Goal: Information Seeking & Learning: Learn about a topic

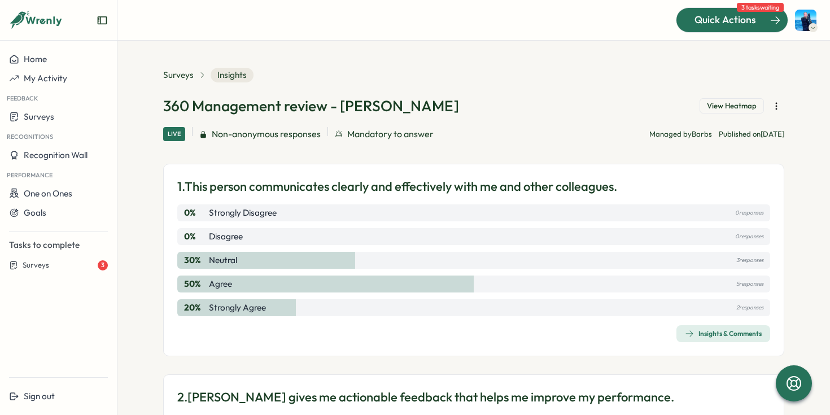
click at [731, 18] on span "Quick Actions" at bounding box center [726, 19] width 62 height 15
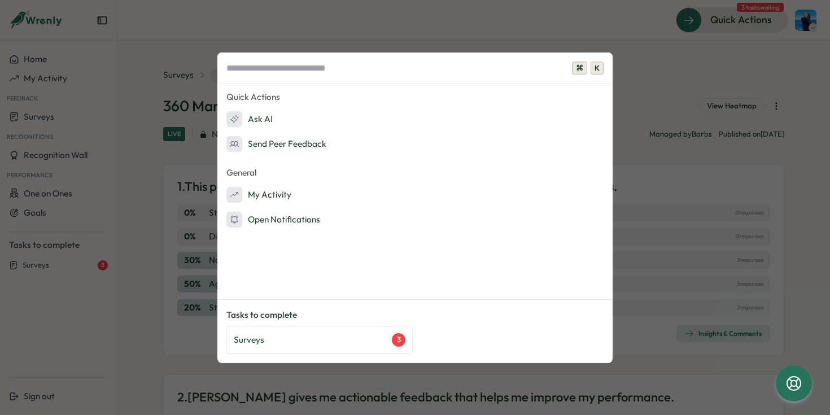
click at [725, 53] on div "⌘ K Quick Actions Ask AI Send Peer Feedback General My Activity Open Notificati…" at bounding box center [415, 207] width 830 height 415
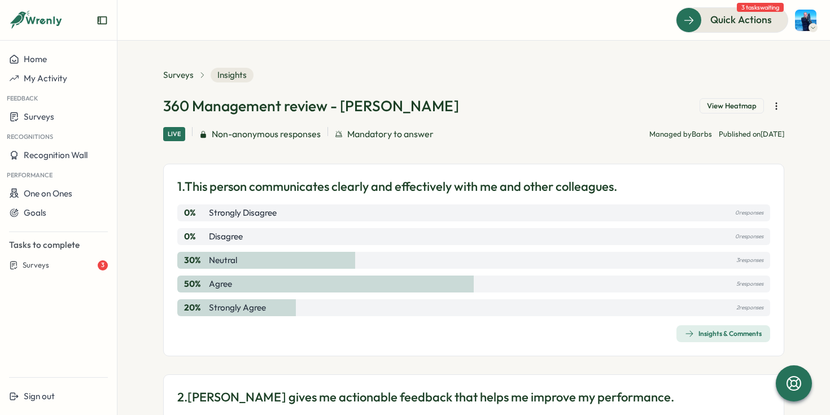
click at [691, 339] on span "Insights & Comments" at bounding box center [723, 334] width 77 height 16
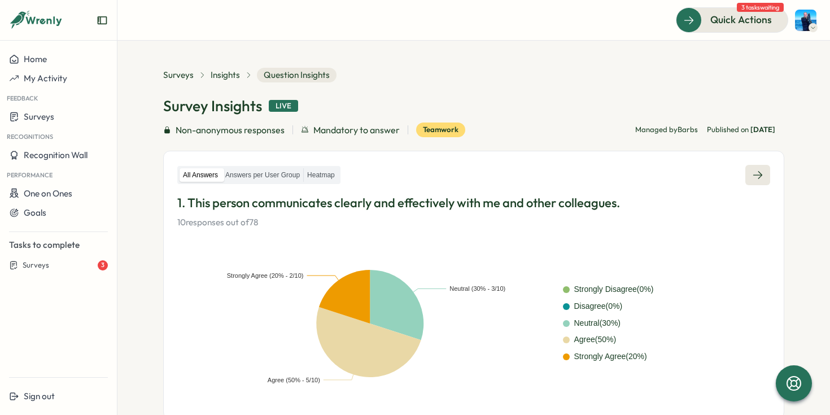
click at [764, 183] on link at bounding box center [757, 175] width 25 height 20
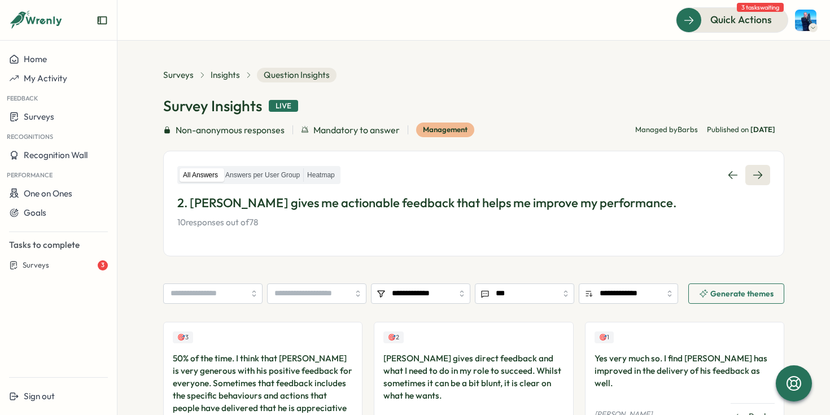
click at [758, 178] on icon at bounding box center [757, 174] width 11 height 11
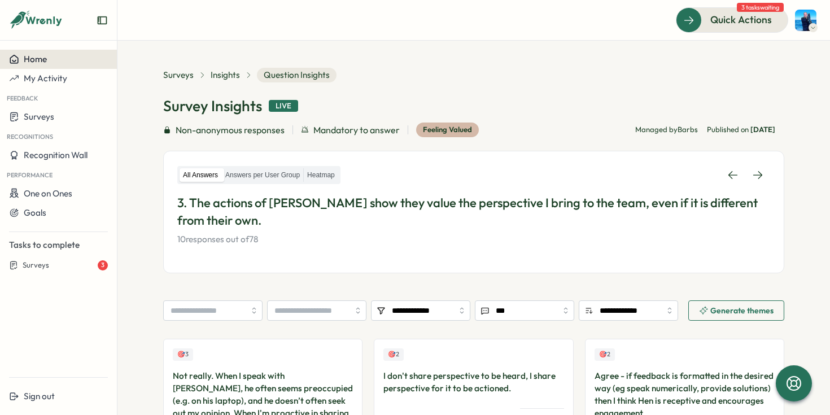
click at [61, 64] on div "Home" at bounding box center [58, 59] width 99 height 10
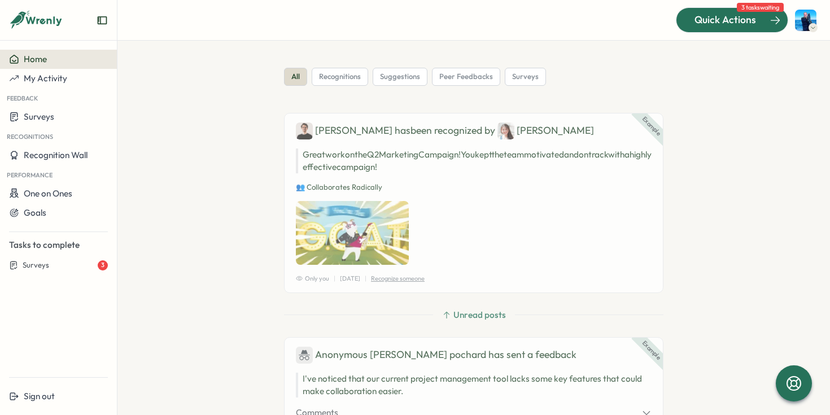
click at [709, 14] on span "Quick Actions" at bounding box center [726, 19] width 62 height 15
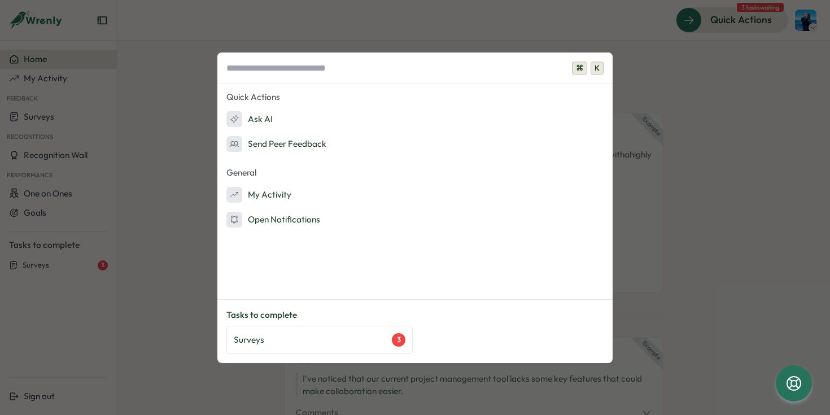
click at [76, 184] on div "⌘ K Quick Actions Ask AI Send Peer Feedback General My Activity Open Notificati…" at bounding box center [415, 207] width 830 height 415
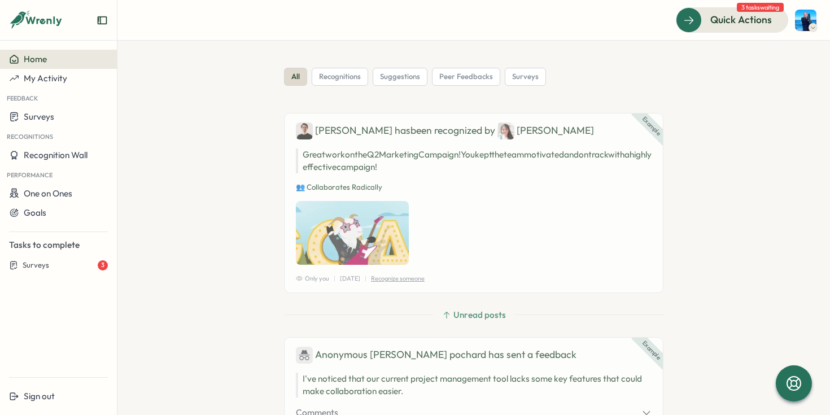
click at [42, 102] on div "Feedback" at bounding box center [58, 97] width 117 height 19
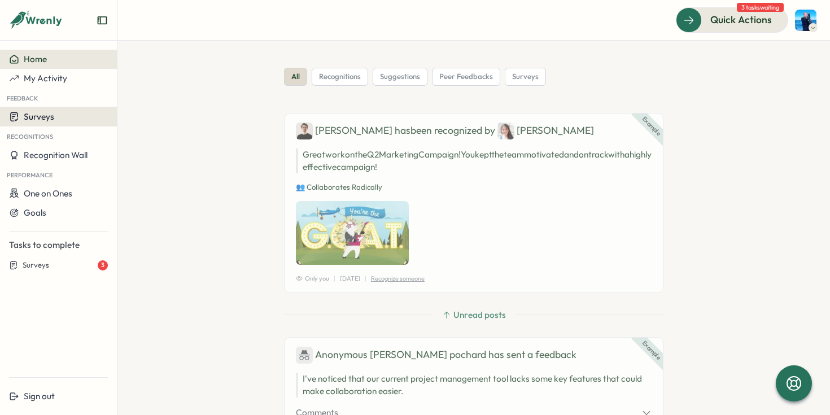
click at [40, 116] on span "Surveys" at bounding box center [39, 116] width 30 height 11
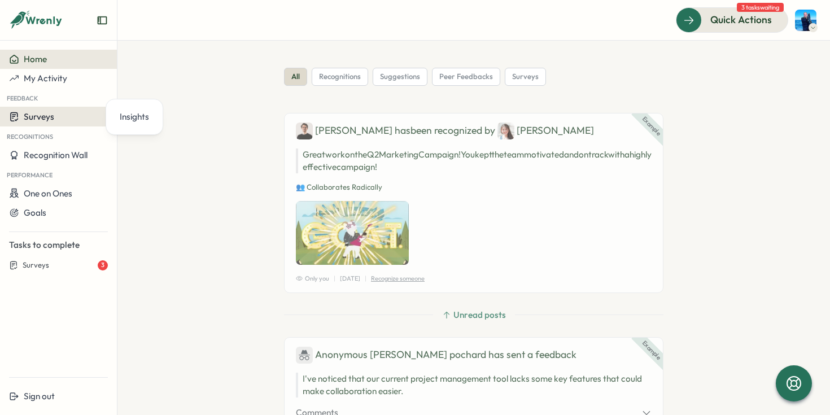
click at [55, 114] on div "Surveys" at bounding box center [58, 116] width 99 height 11
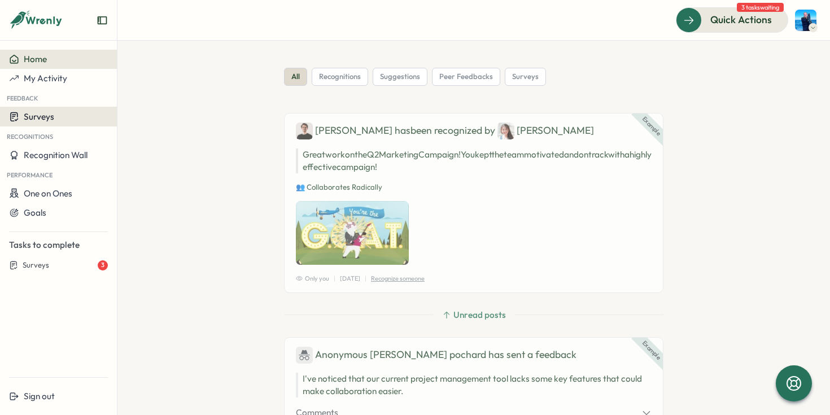
click at [55, 114] on div "Surveys" at bounding box center [58, 116] width 99 height 11
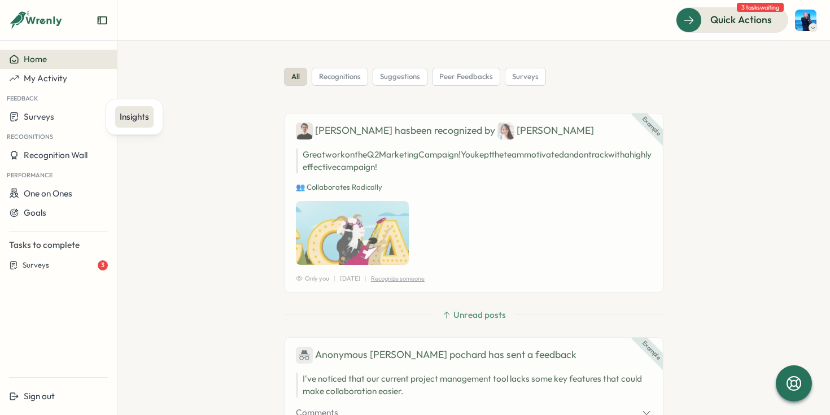
click at [134, 116] on div "Insights" at bounding box center [134, 117] width 29 height 12
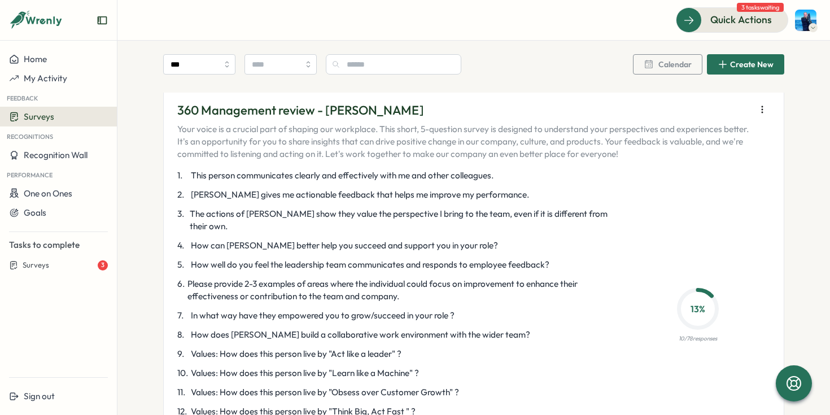
scroll to position [1402, 0]
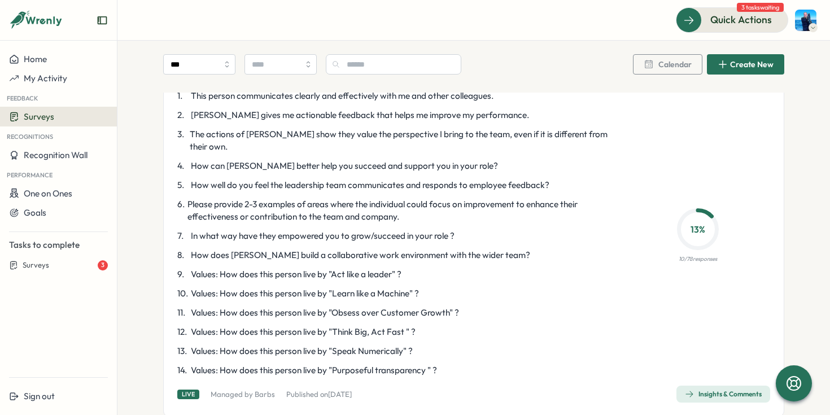
click at [703, 390] on div "Insights & Comments" at bounding box center [723, 394] width 77 height 9
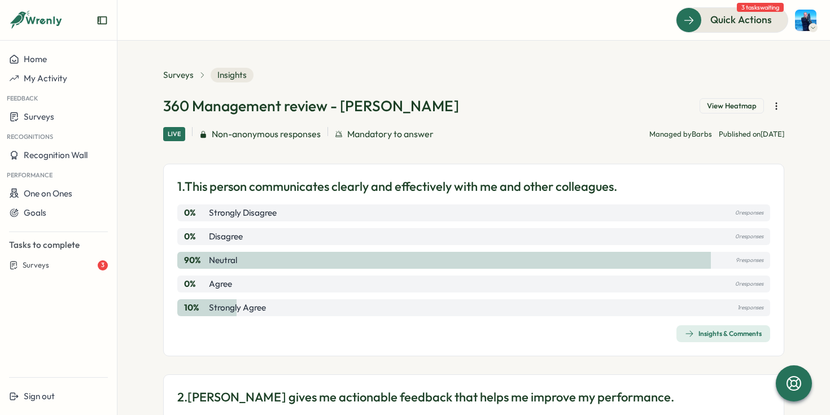
click at [748, 328] on span "Insights & Comments" at bounding box center [723, 334] width 77 height 16
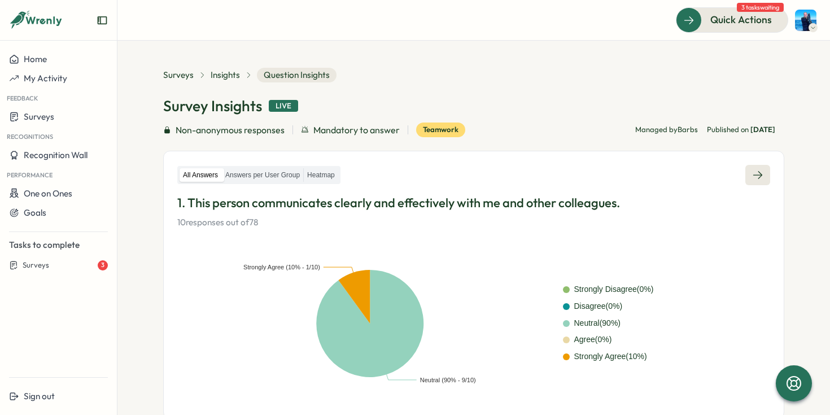
click at [757, 177] on icon at bounding box center [757, 174] width 11 height 11
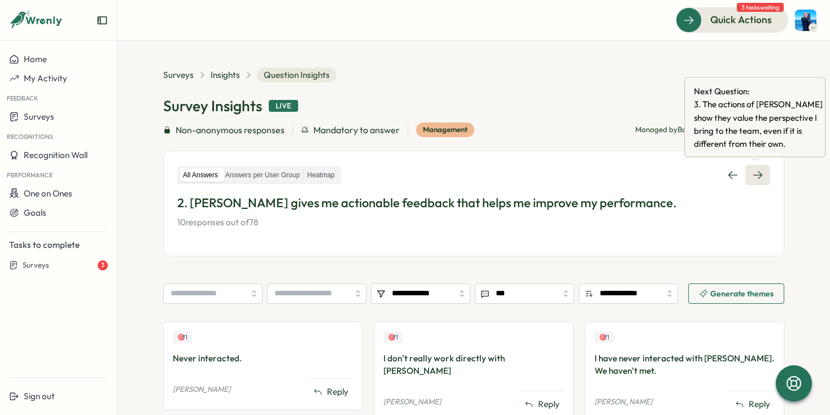
click at [767, 169] on link at bounding box center [757, 175] width 25 height 20
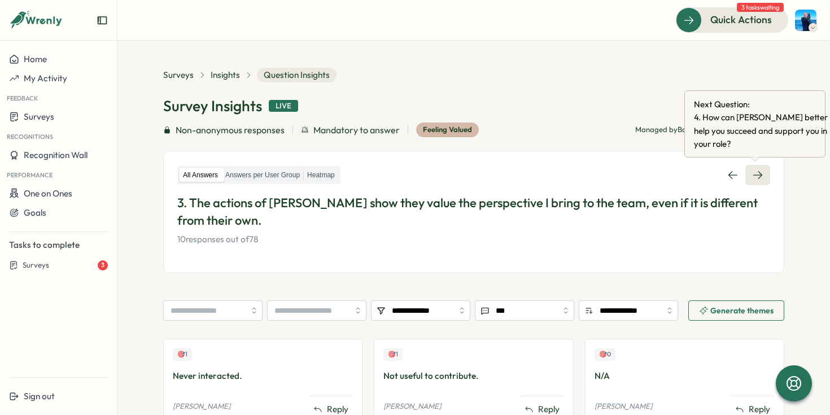
click at [745, 168] on link at bounding box center [757, 175] width 25 height 20
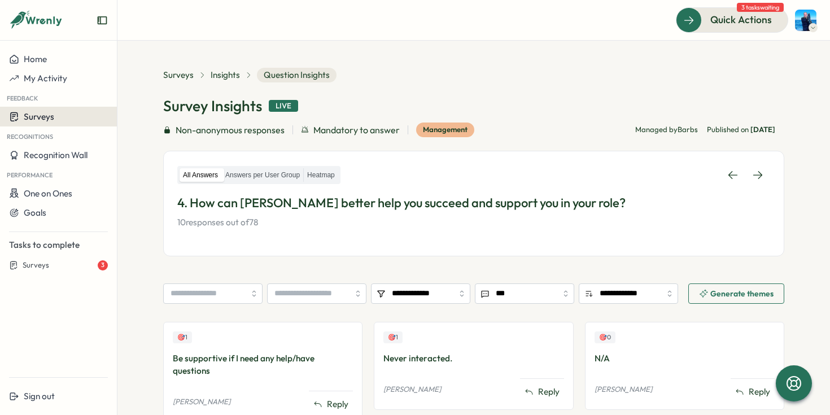
click at [49, 113] on span "Surveys" at bounding box center [39, 116] width 30 height 11
click at [134, 112] on div "Insights" at bounding box center [134, 117] width 29 height 12
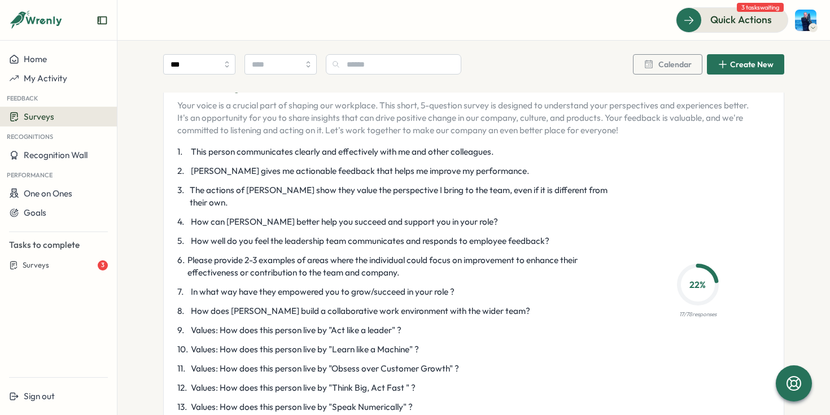
scroll to position [3058, 0]
